Goal: Obtain resource: Download file/media

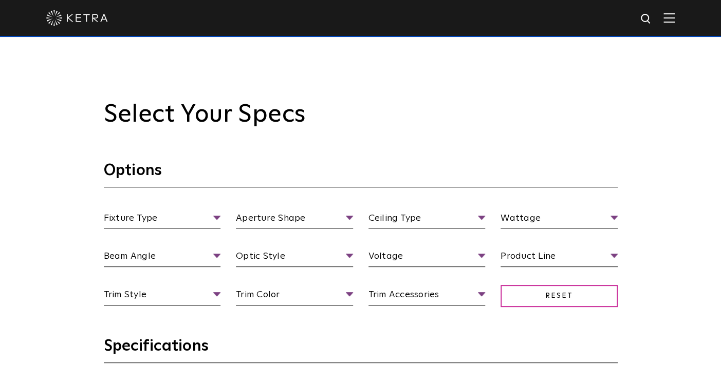
scroll to position [945, 0]
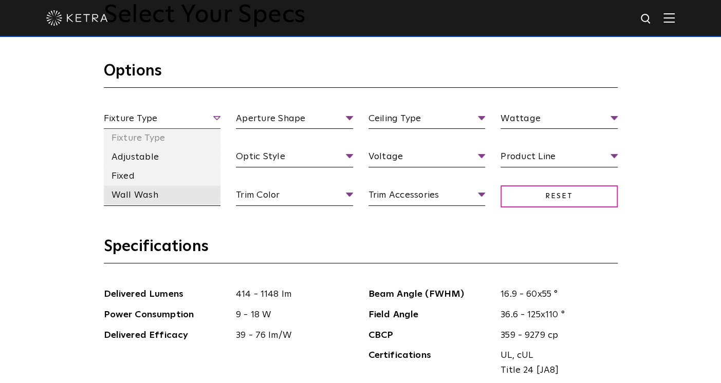
click at [160, 190] on li "Wall Wash" at bounding box center [162, 195] width 117 height 19
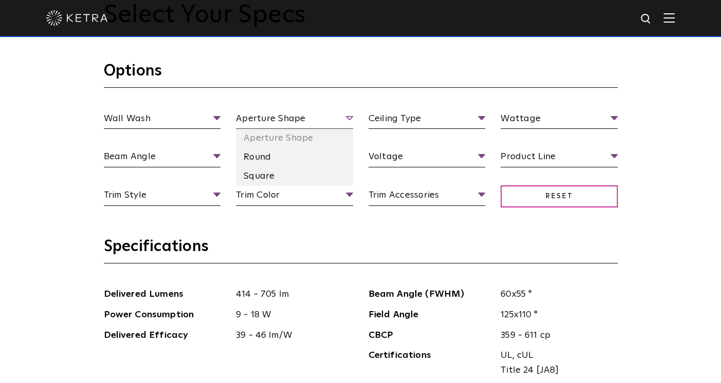
click at [262, 116] on span "Aperture Shape" at bounding box center [294, 121] width 117 height 18
click at [261, 156] on li "Round" at bounding box center [294, 157] width 117 height 19
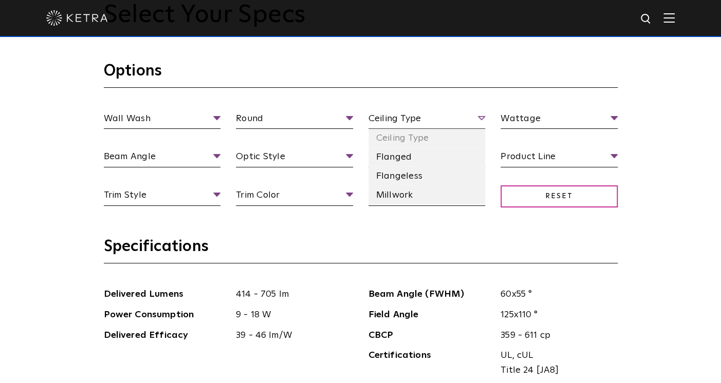
click at [411, 116] on span "Ceiling Type" at bounding box center [426, 121] width 117 height 18
click at [405, 175] on li "Flangeless" at bounding box center [426, 176] width 117 height 19
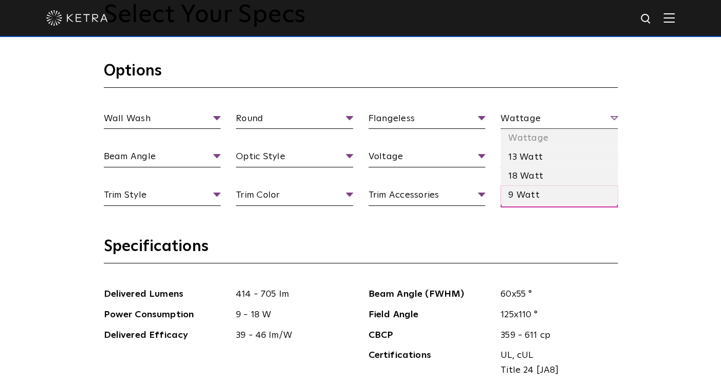
click at [510, 114] on span "Wattage" at bounding box center [558, 121] width 117 height 18
click at [525, 189] on li "9 Watt" at bounding box center [558, 195] width 117 height 19
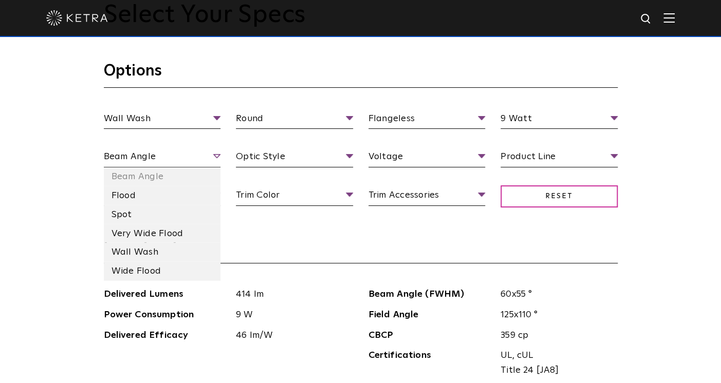
click at [168, 150] on span "Beam Angle" at bounding box center [162, 159] width 117 height 18
click at [155, 243] on li "Wall Wash" at bounding box center [162, 252] width 117 height 19
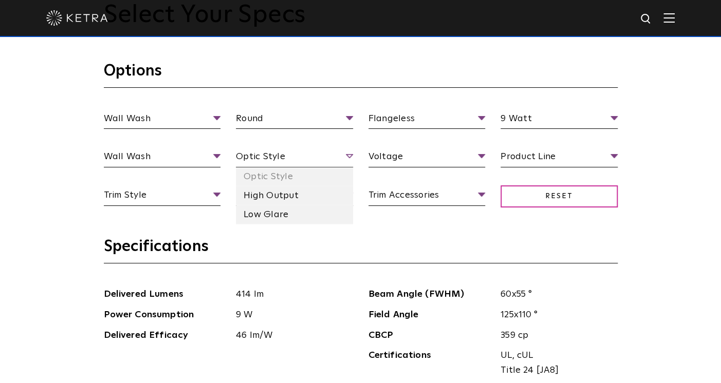
click at [288, 152] on span "Optic Style" at bounding box center [294, 159] width 117 height 18
click at [266, 208] on li "Low Glare" at bounding box center [294, 215] width 117 height 19
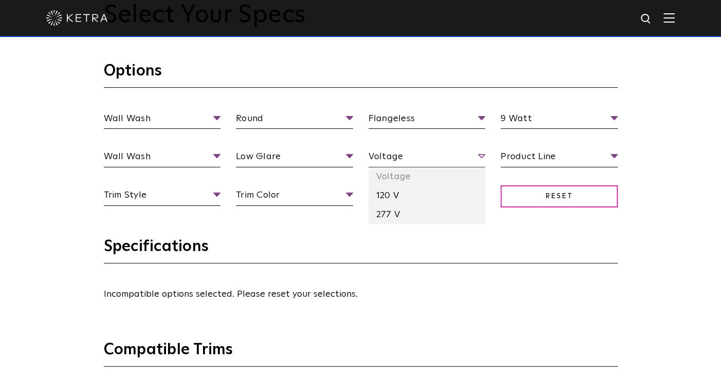
click at [394, 156] on span "Voltage" at bounding box center [426, 159] width 117 height 18
click at [394, 195] on li "120 V" at bounding box center [426, 196] width 117 height 19
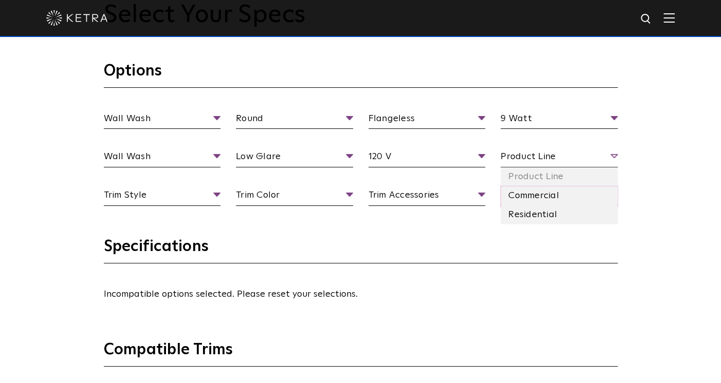
click at [532, 151] on span "Product Line" at bounding box center [558, 159] width 117 height 18
click at [528, 211] on li "Residential" at bounding box center [558, 215] width 117 height 19
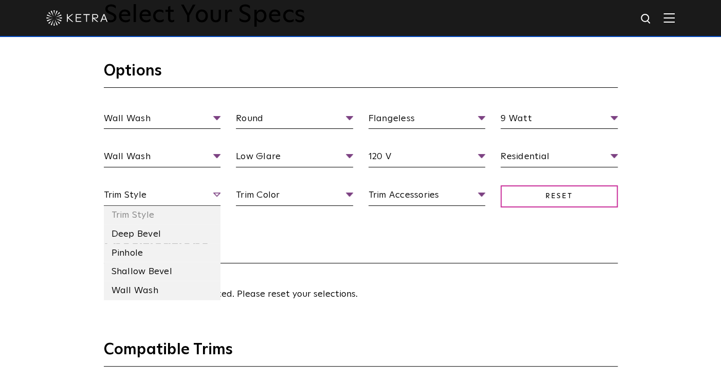
click at [154, 188] on span "Trim Style" at bounding box center [162, 197] width 117 height 18
click at [145, 287] on li "Wall Wash" at bounding box center [162, 291] width 117 height 19
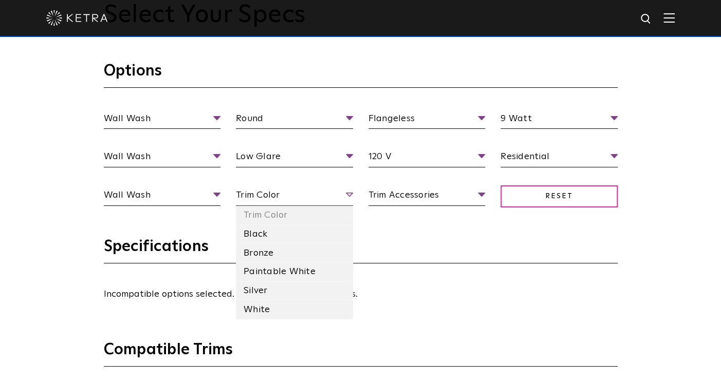
click at [283, 199] on span "Trim Color" at bounding box center [294, 197] width 117 height 18
click at [260, 309] on li "White" at bounding box center [294, 310] width 117 height 19
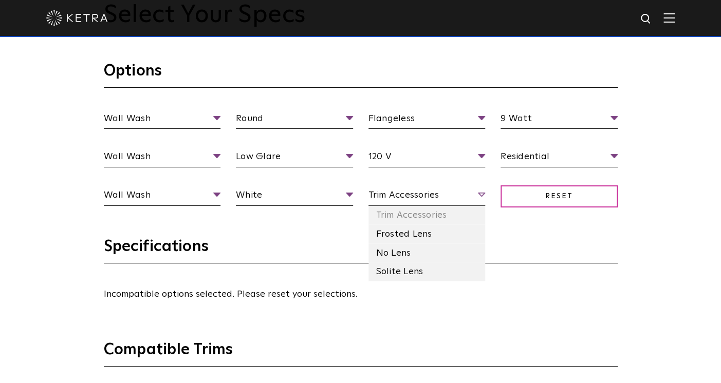
click at [421, 192] on span "Trim Accessories" at bounding box center [426, 197] width 117 height 18
click at [403, 246] on li "No Lens" at bounding box center [426, 253] width 117 height 19
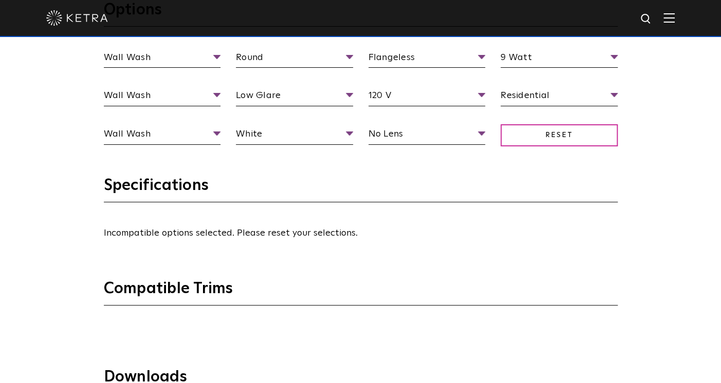
scroll to position [942, 0]
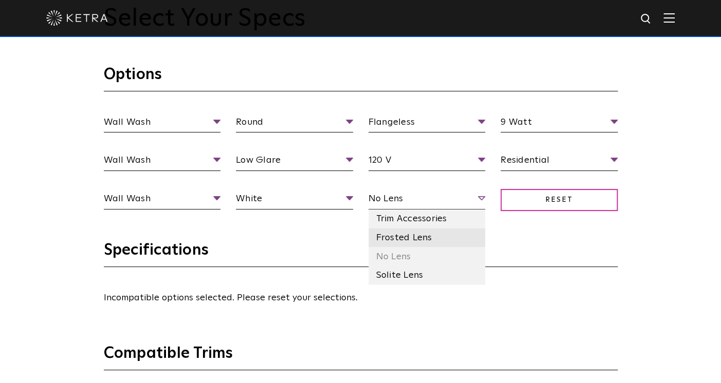
click at [400, 235] on li "Frosted Lens" at bounding box center [426, 238] width 117 height 19
click at [399, 198] on span "Frosted Lens" at bounding box center [426, 201] width 117 height 18
click at [388, 267] on li "Solite Lens" at bounding box center [426, 275] width 117 height 19
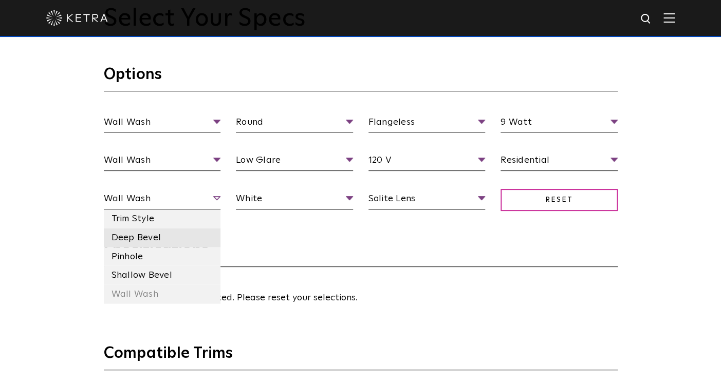
click at [137, 234] on li "Deep Bevel" at bounding box center [162, 238] width 117 height 19
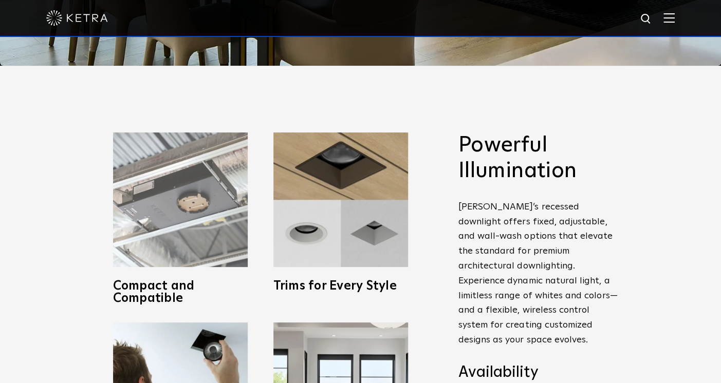
scroll to position [396, 0]
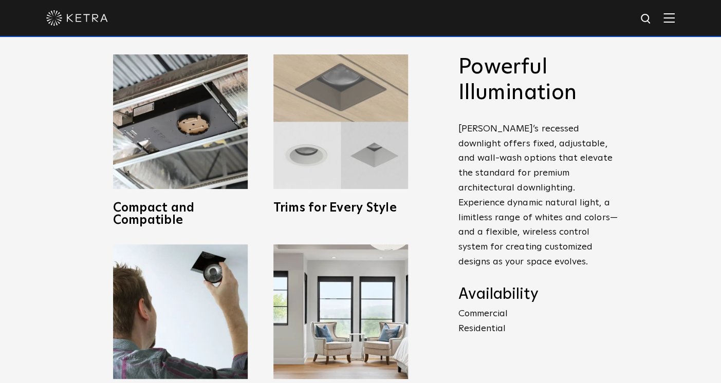
click at [314, 207] on h3 "Trims for Every Style" at bounding box center [340, 208] width 135 height 12
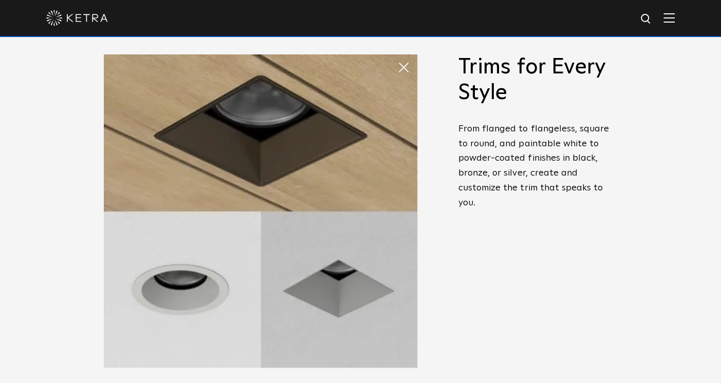
scroll to position [397, 0]
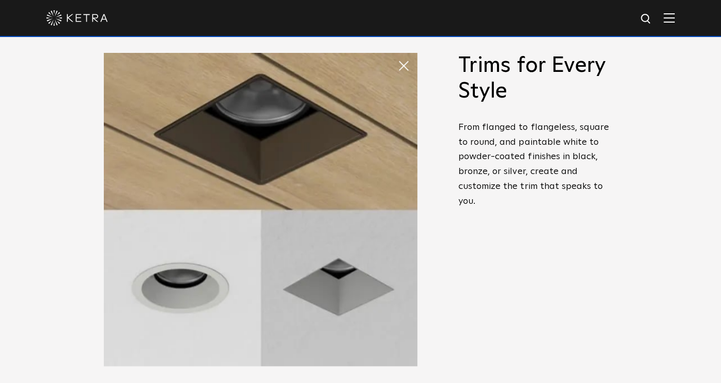
click at [400, 65] on span at bounding box center [407, 65] width 21 height 21
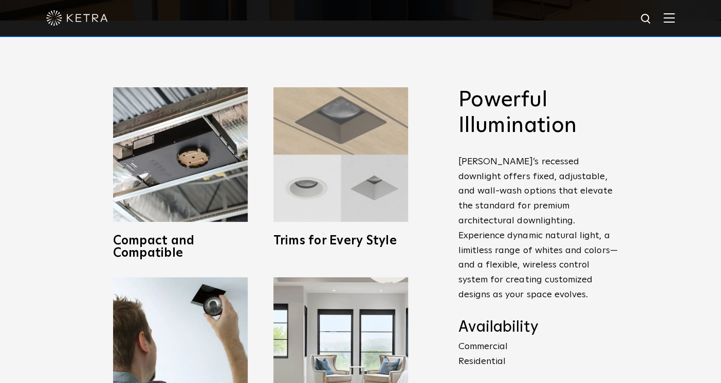
scroll to position [544, 0]
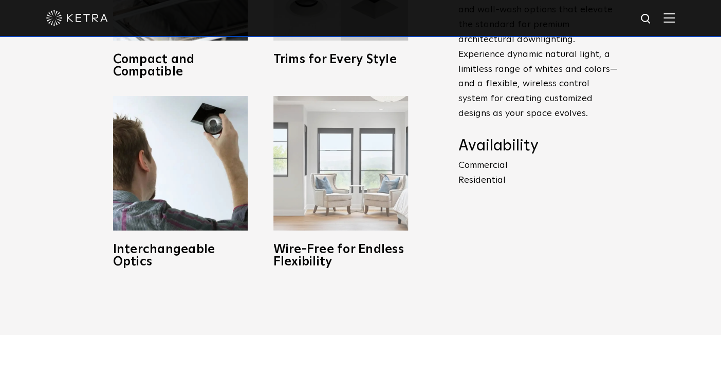
click at [342, 185] on img at bounding box center [340, 163] width 135 height 135
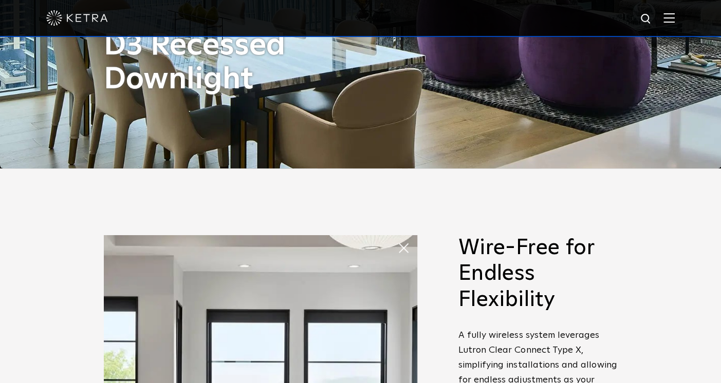
scroll to position [0, 0]
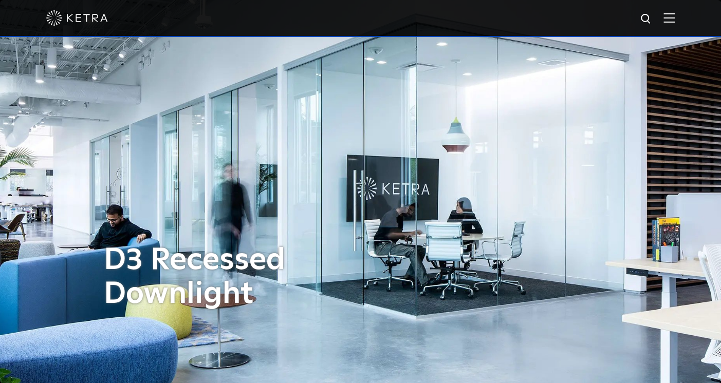
click at [89, 16] on img at bounding box center [77, 17] width 62 height 15
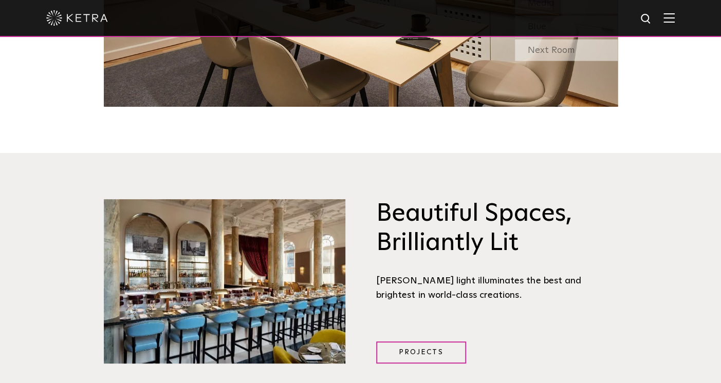
scroll to position [915, 0]
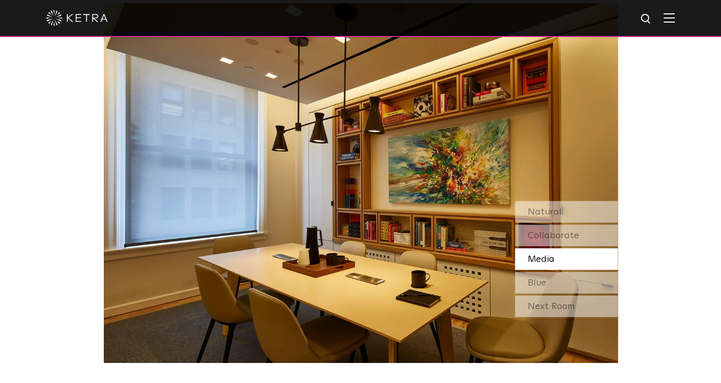
click at [538, 254] on span "Media" at bounding box center [541, 258] width 27 height 9
click at [534, 272] on div "Blue" at bounding box center [566, 283] width 103 height 22
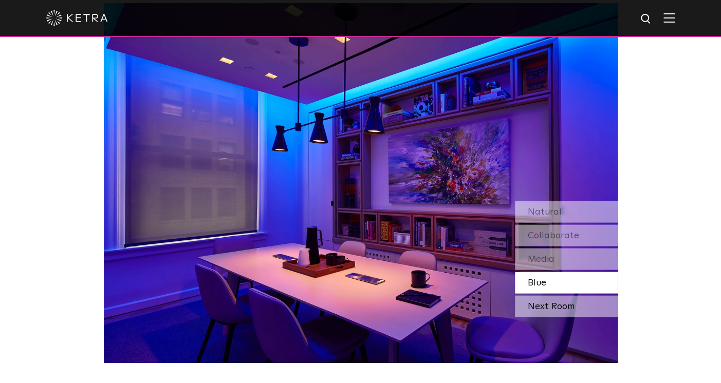
click at [534, 295] on div "Next Room" at bounding box center [566, 306] width 103 height 22
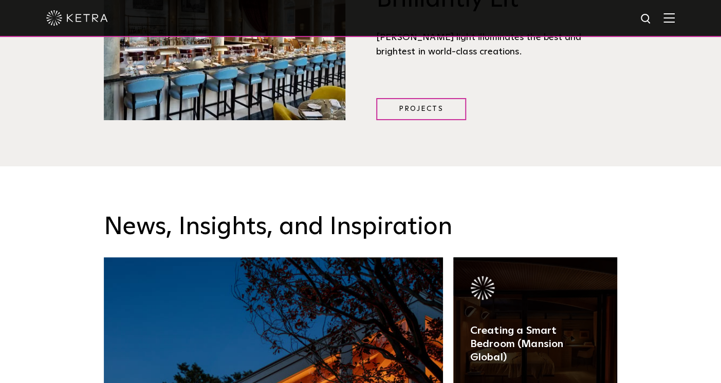
scroll to position [1588, 0]
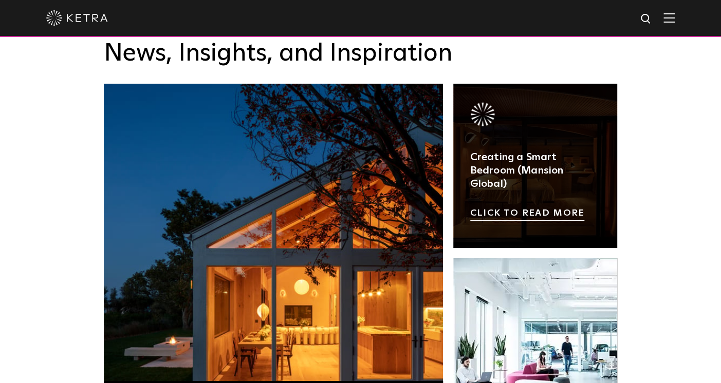
click at [504, 181] on link at bounding box center [535, 166] width 164 height 164
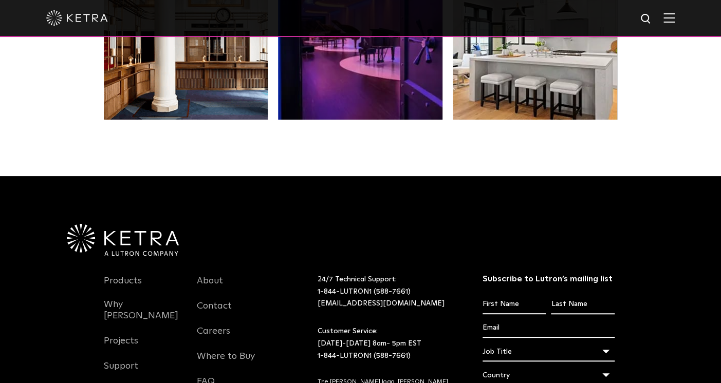
scroll to position [2157, 0]
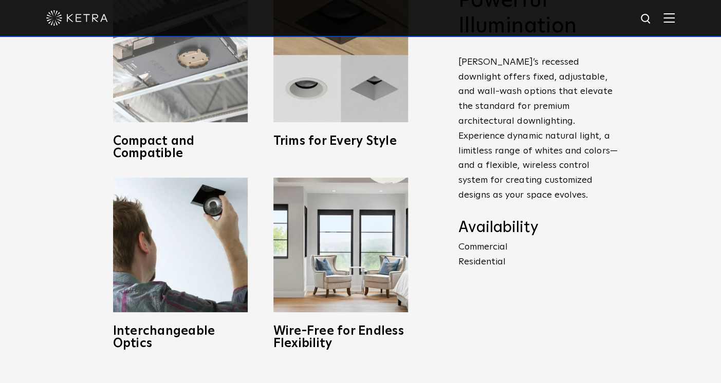
scroll to position [464, 0]
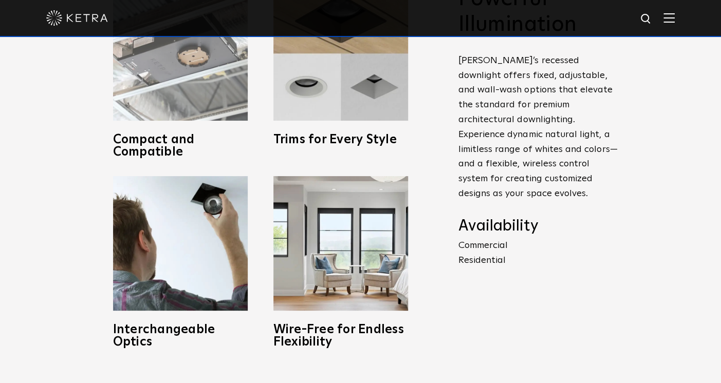
click at [188, 124] on div "Compact and Compatible Created with compatibility in mind, Ketra’s shallow, IC-…" at bounding box center [180, 72] width 135 height 172
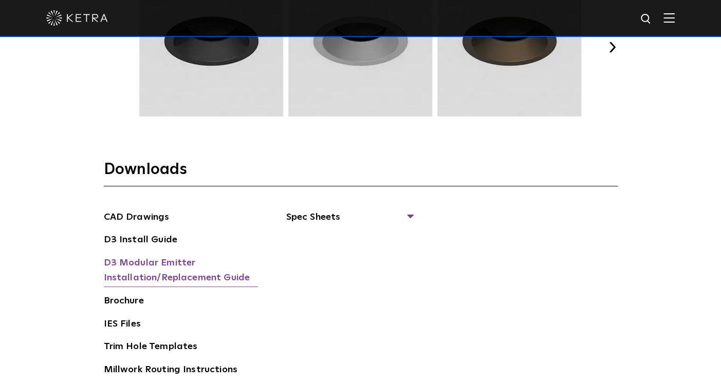
scroll to position [1535, 0]
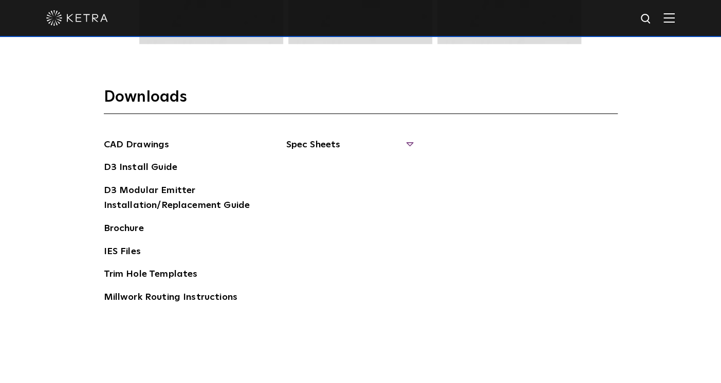
click at [337, 138] on span "Spec Sheets" at bounding box center [349, 149] width 126 height 23
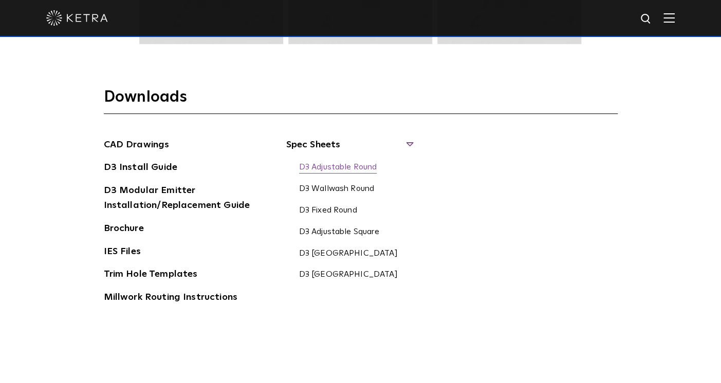
click at [338, 162] on link "D3 Adjustable Round" at bounding box center [338, 167] width 78 height 11
click at [320, 206] on link "D3 Fixed Round" at bounding box center [328, 211] width 58 height 11
